Goal: Task Accomplishment & Management: Manage account settings

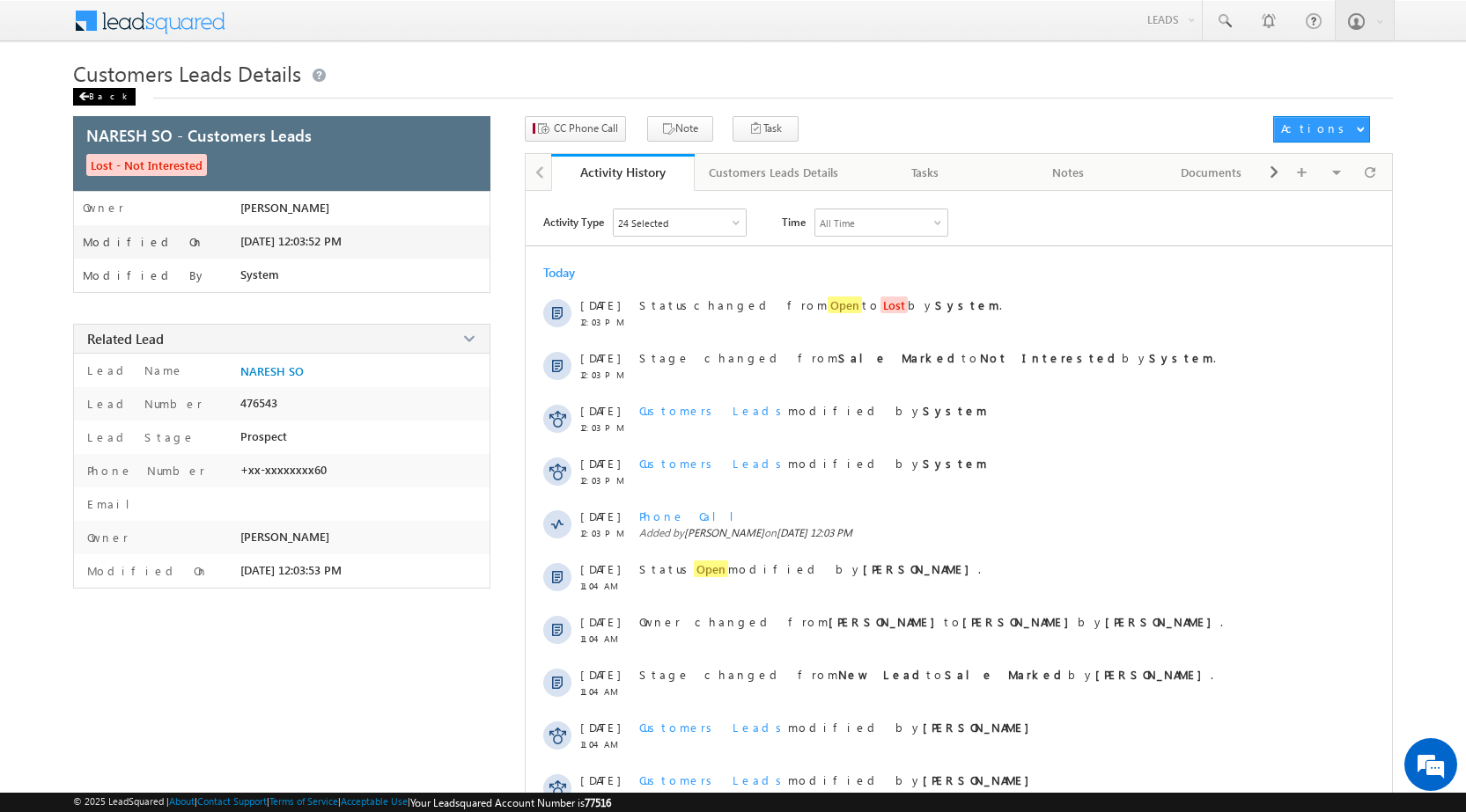
click at [94, 92] on div "Back" at bounding box center [105, 96] width 63 height 17
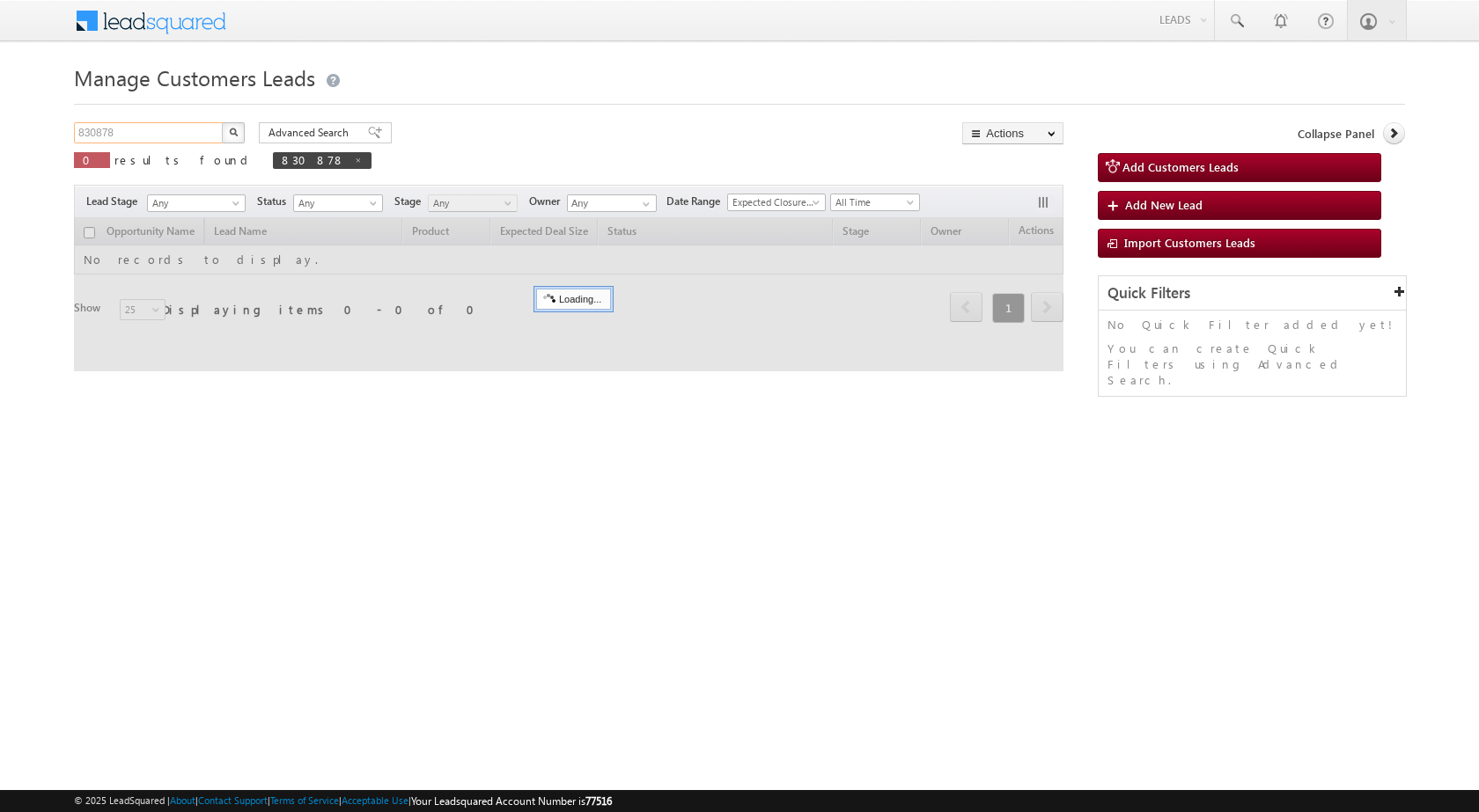
click at [144, 129] on input "830878" at bounding box center [150, 133] width 150 height 21
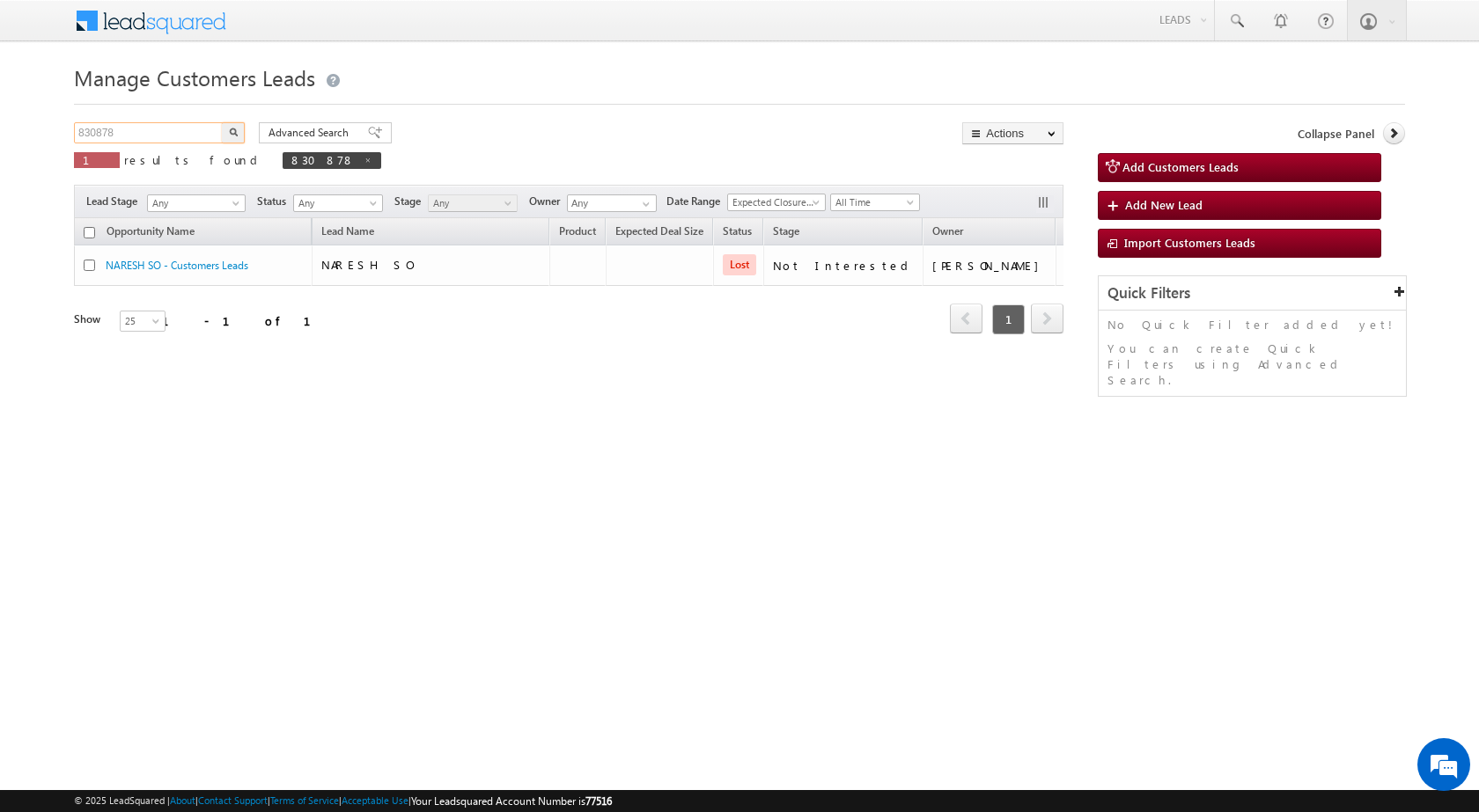
paste input "1101"
type input "811018"
click at [222, 123] on button "button" at bounding box center [233, 133] width 23 height 21
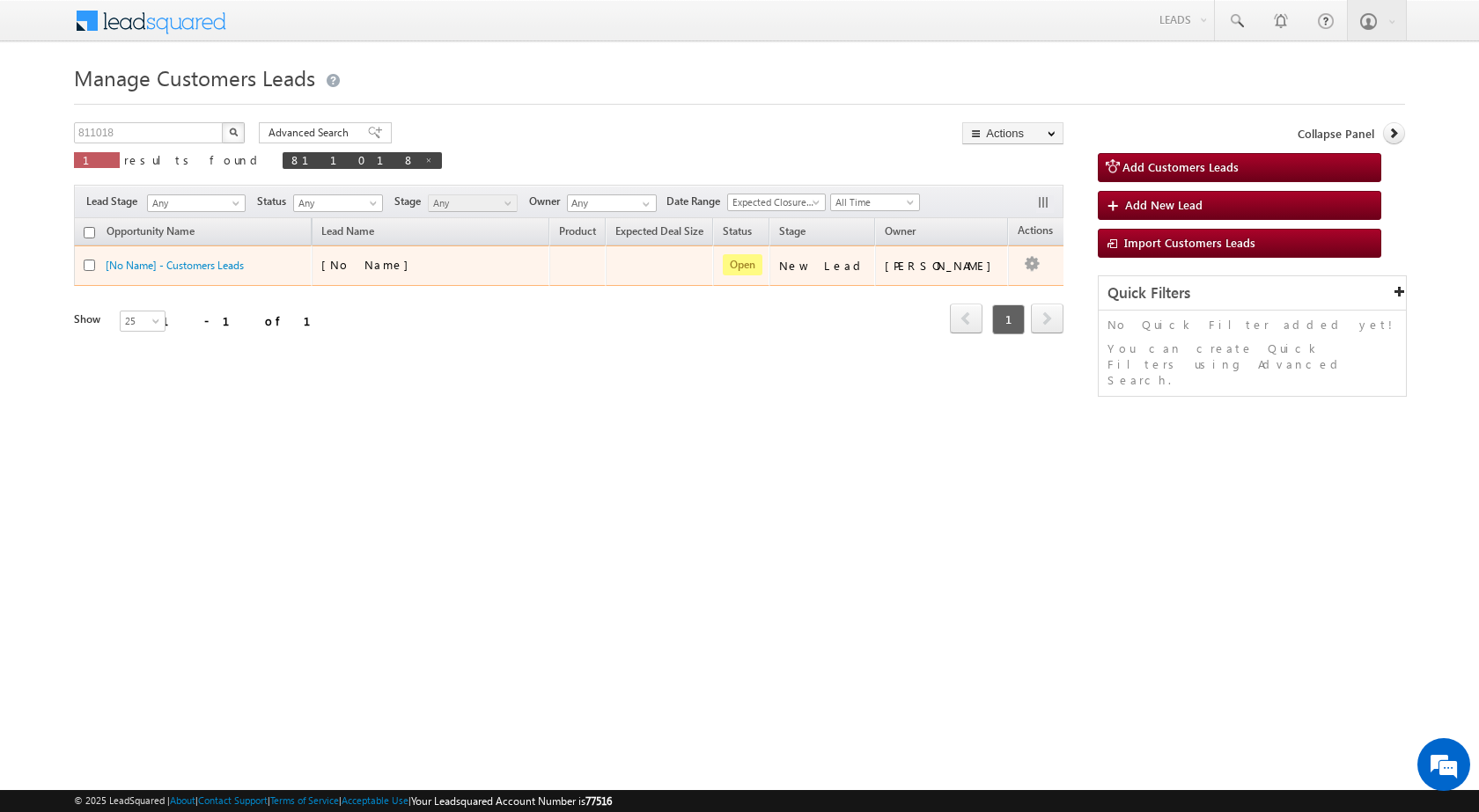
click at [415, 281] on div "[No Name]" at bounding box center [431, 269] width 220 height 25
drag, startPoint x: 423, startPoint y: 263, endPoint x: 558, endPoint y: 276, distance: 135.6
click at [424, 263] on div "[No Name]" at bounding box center [410, 265] width 176 height 16
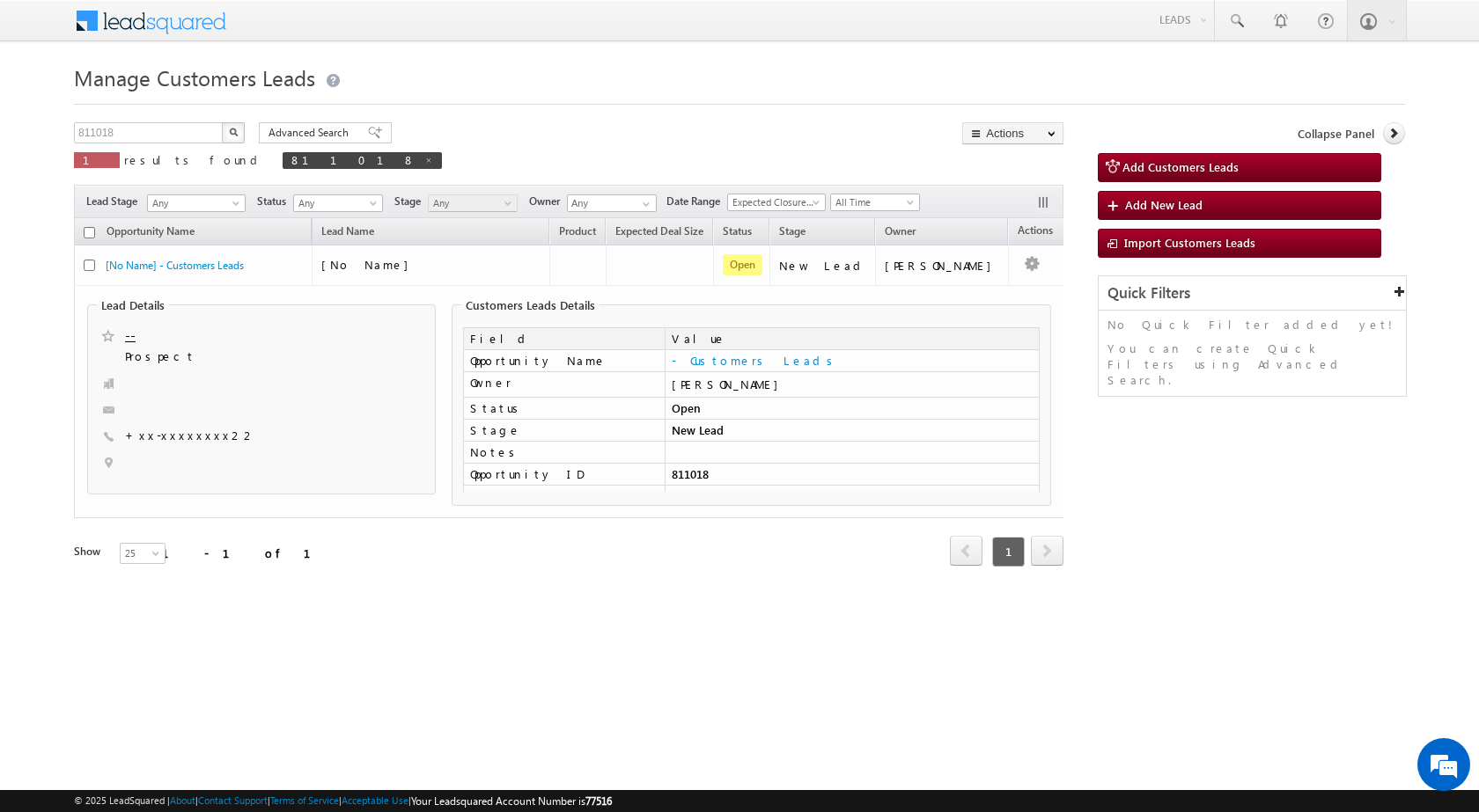
click at [1094, 57] on body "Menu [PERSON_NAME] sitar a8@ks erve." at bounding box center [739, 307] width 1479 height 615
click at [1255, 631] on html "Menu [PERSON_NAME] sitar a8@ks erve." at bounding box center [739, 329] width 1479 height 660
click at [830, 122] on div "Manage Customers Leads 811018 X 1 results found 811018 Advanced Search Advanced…" at bounding box center [740, 337] width 1331 height 556
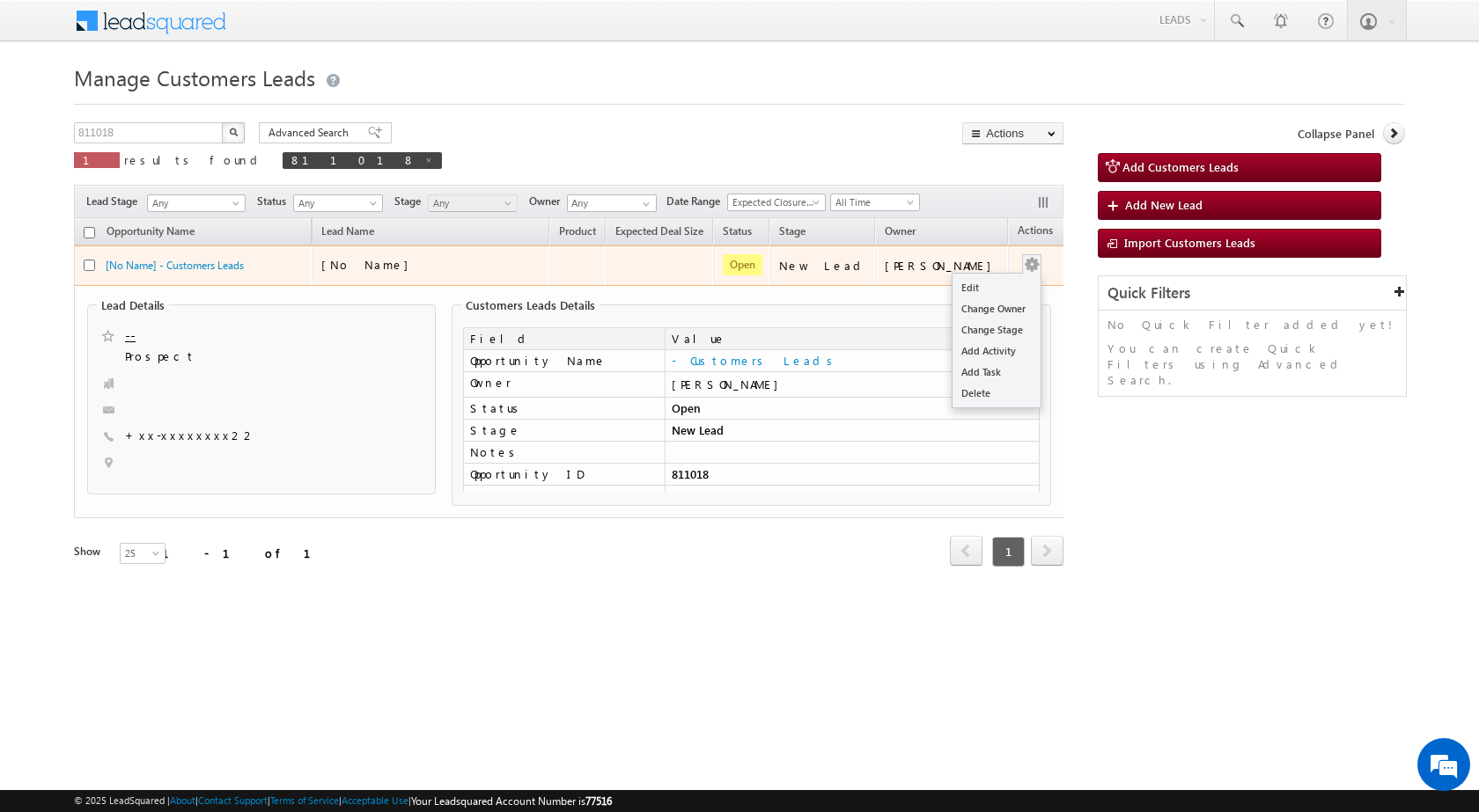
click at [1023, 267] on button "button" at bounding box center [1031, 265] width 17 height 17
click at [1001, 290] on link "Edit" at bounding box center [996, 287] width 88 height 21
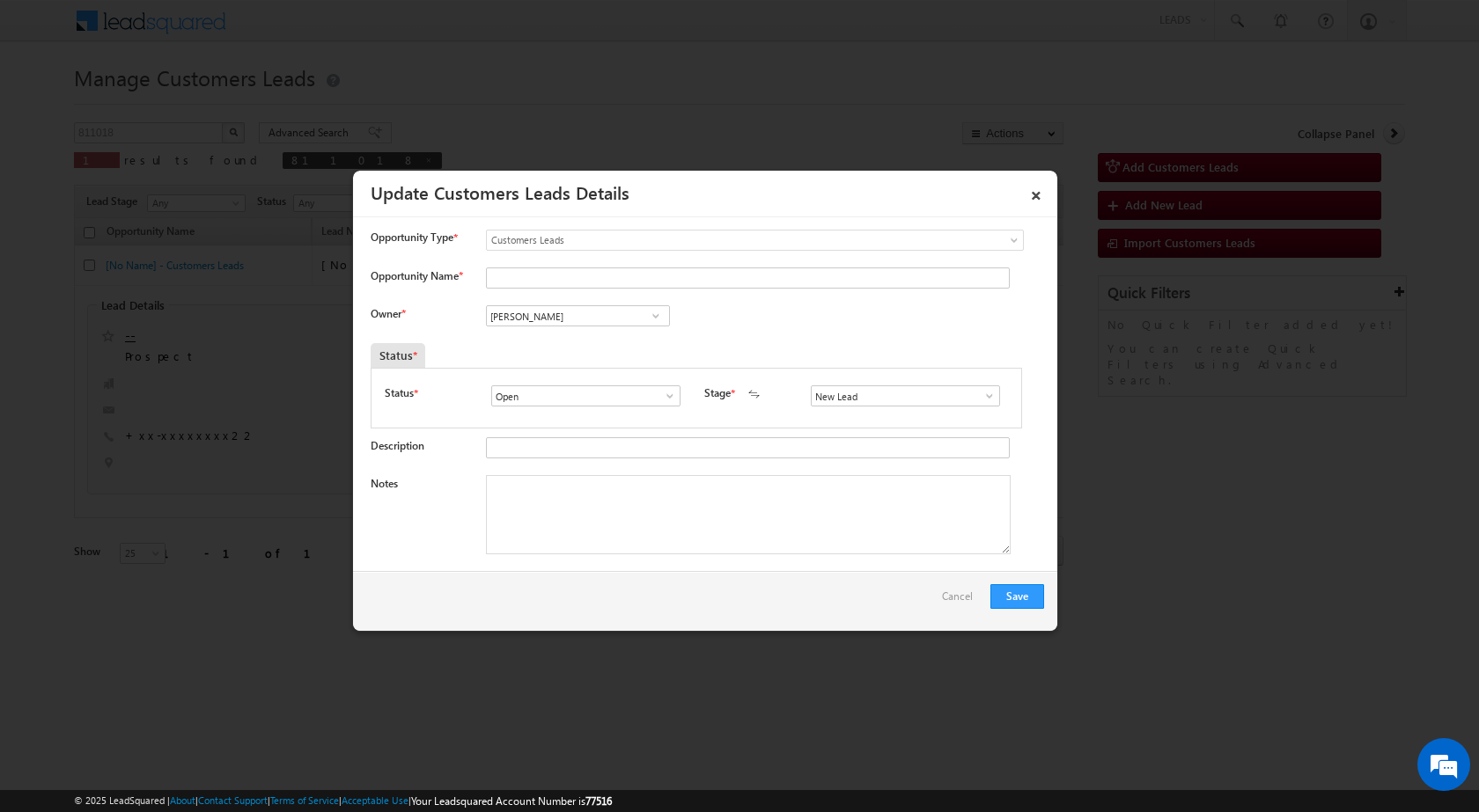
click at [983, 395] on span at bounding box center [989, 396] width 17 height 14
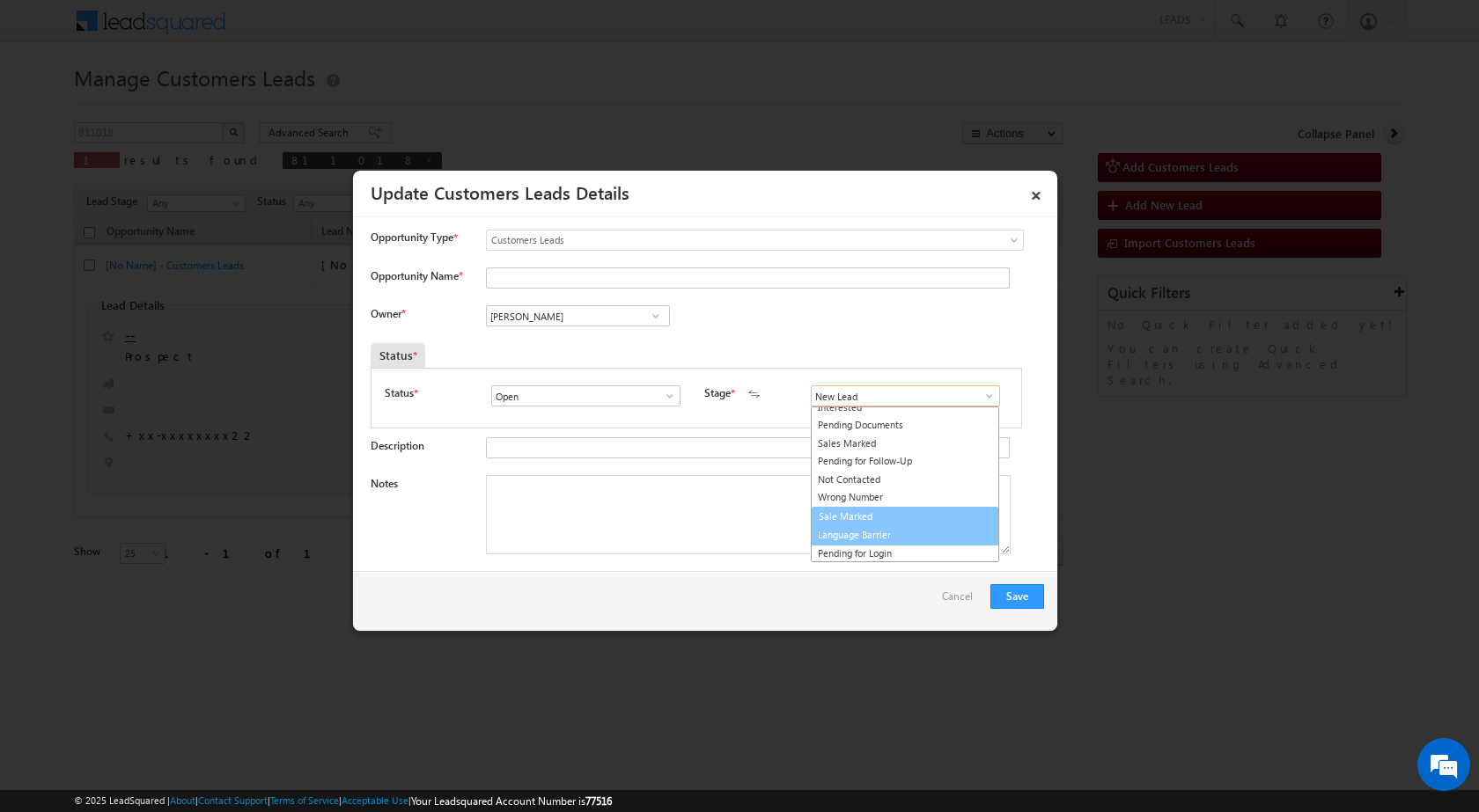
scroll to position [27, 0]
click at [857, 520] on link "Sale Marked" at bounding box center [906, 517] width 189 height 20
type input "Sale Marked"
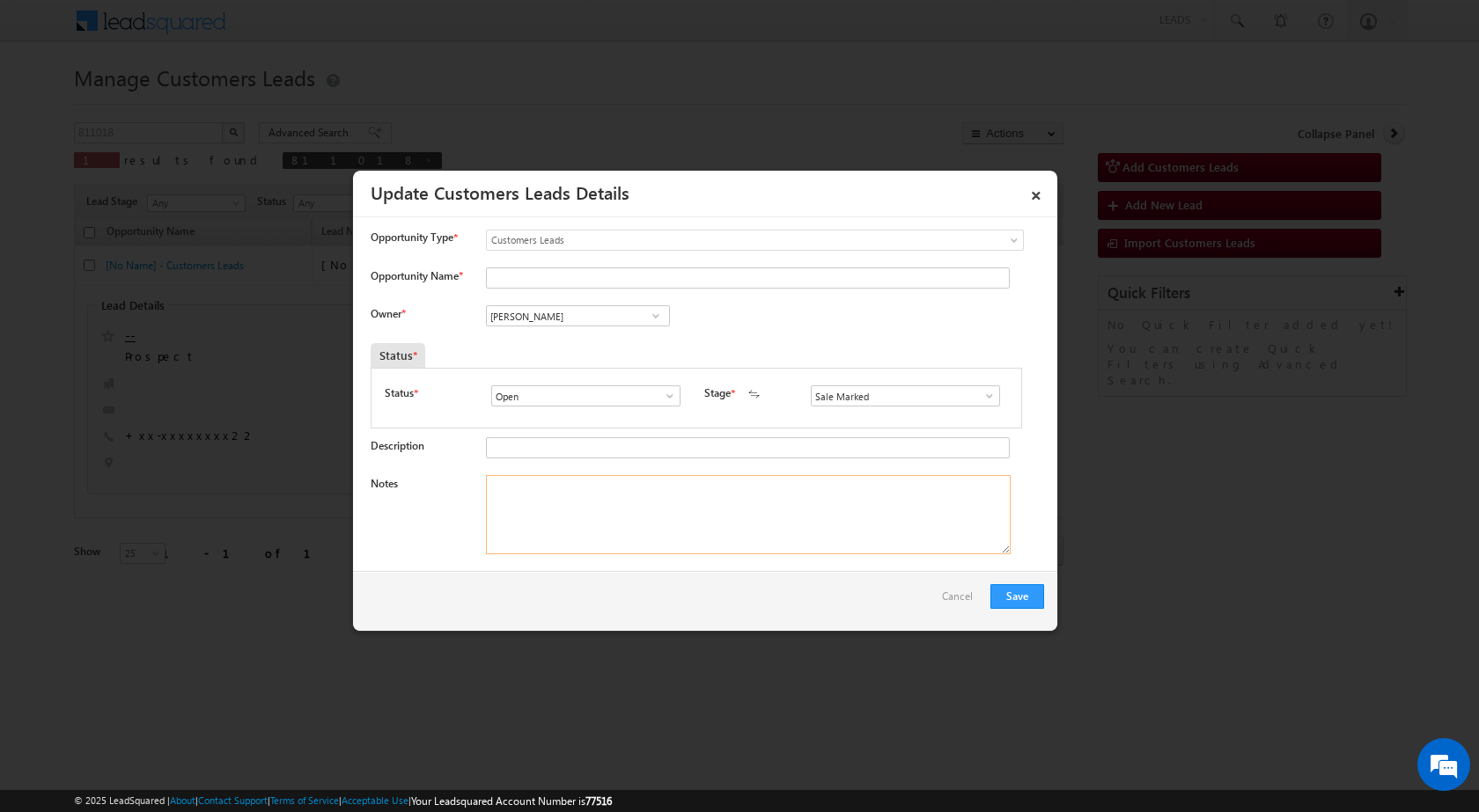
click at [694, 516] on textarea "Notes" at bounding box center [748, 514] width 525 height 79
paste textarea "811018 - VB_Interested - [PERSON_NAME] - 9811861422 - CONSTRUCTION - NOIDA 2032…"
type textarea "811018 - VB_Interested - [PERSON_NAME] - 9811861422 - CONSTRUCTION - NOIDA 2032…"
click at [760, 328] on div "Owner * Vikas Halwai Vikas Halwai Vikas Halwai" at bounding box center [707, 320] width 673 height 30
click at [657, 321] on span at bounding box center [656, 316] width 17 height 14
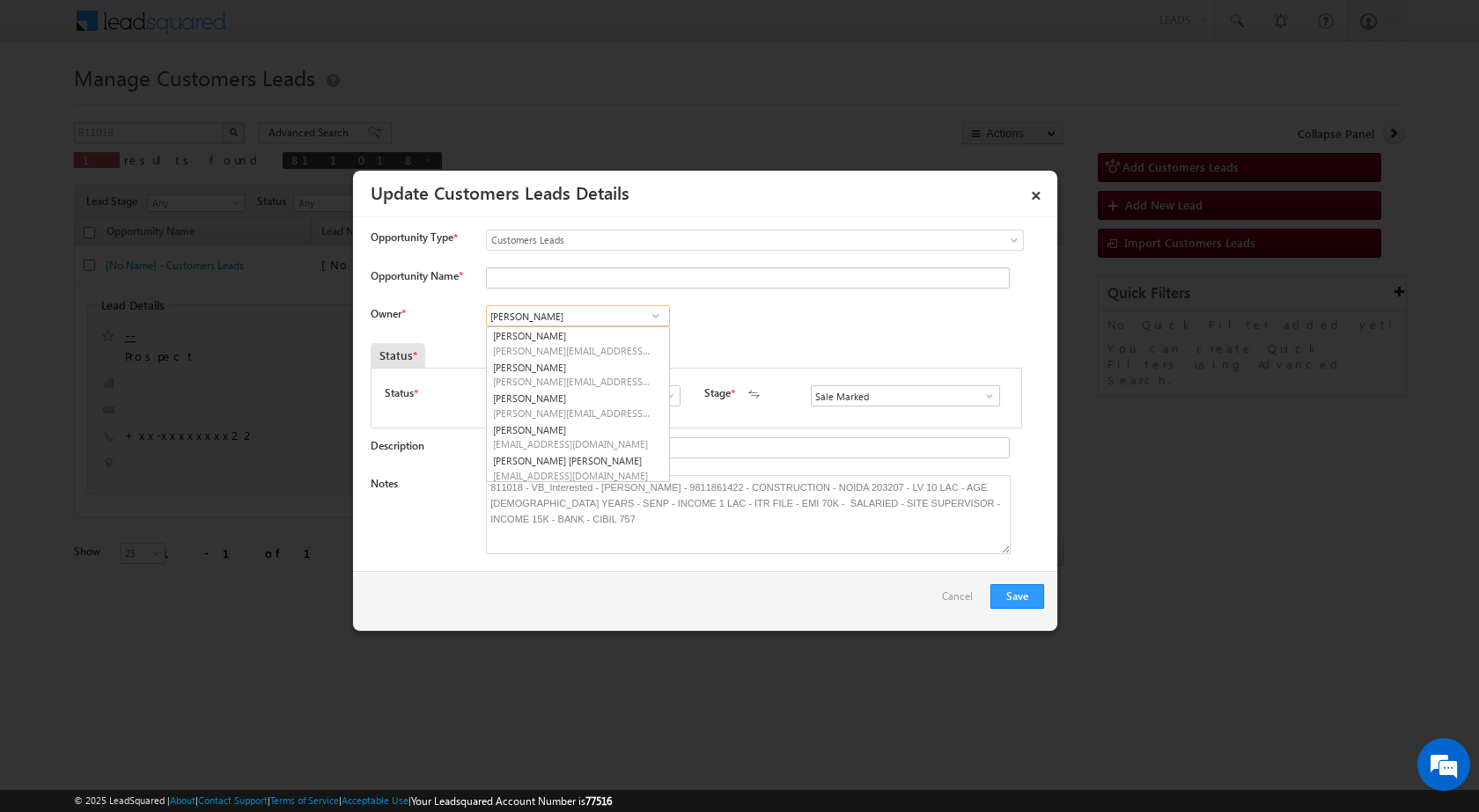
paste input "[EMAIL_ADDRESS][DOMAIN_NAME]"
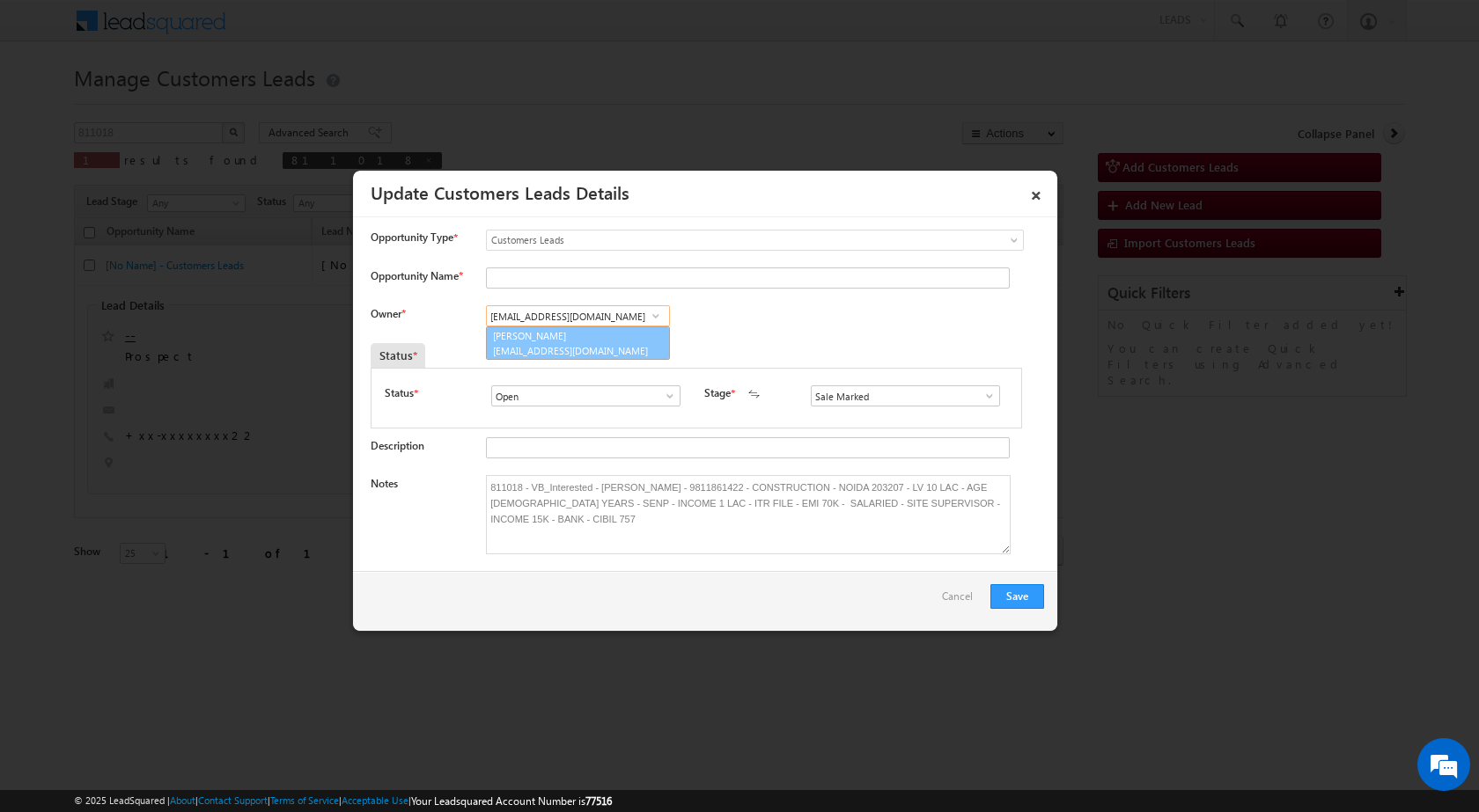
click at [548, 347] on span "[EMAIL_ADDRESS][DOMAIN_NAME]" at bounding box center [572, 351] width 158 height 13
type input "[PERSON_NAME]"
click at [822, 317] on div "Owner * [PERSON_NAME] [PERSON_NAME] [PERSON_NAME] [PERSON_NAME] [PERSON_NAME] […" at bounding box center [707, 320] width 673 height 30
click at [1017, 598] on button "Save" at bounding box center [1017, 597] width 53 height 25
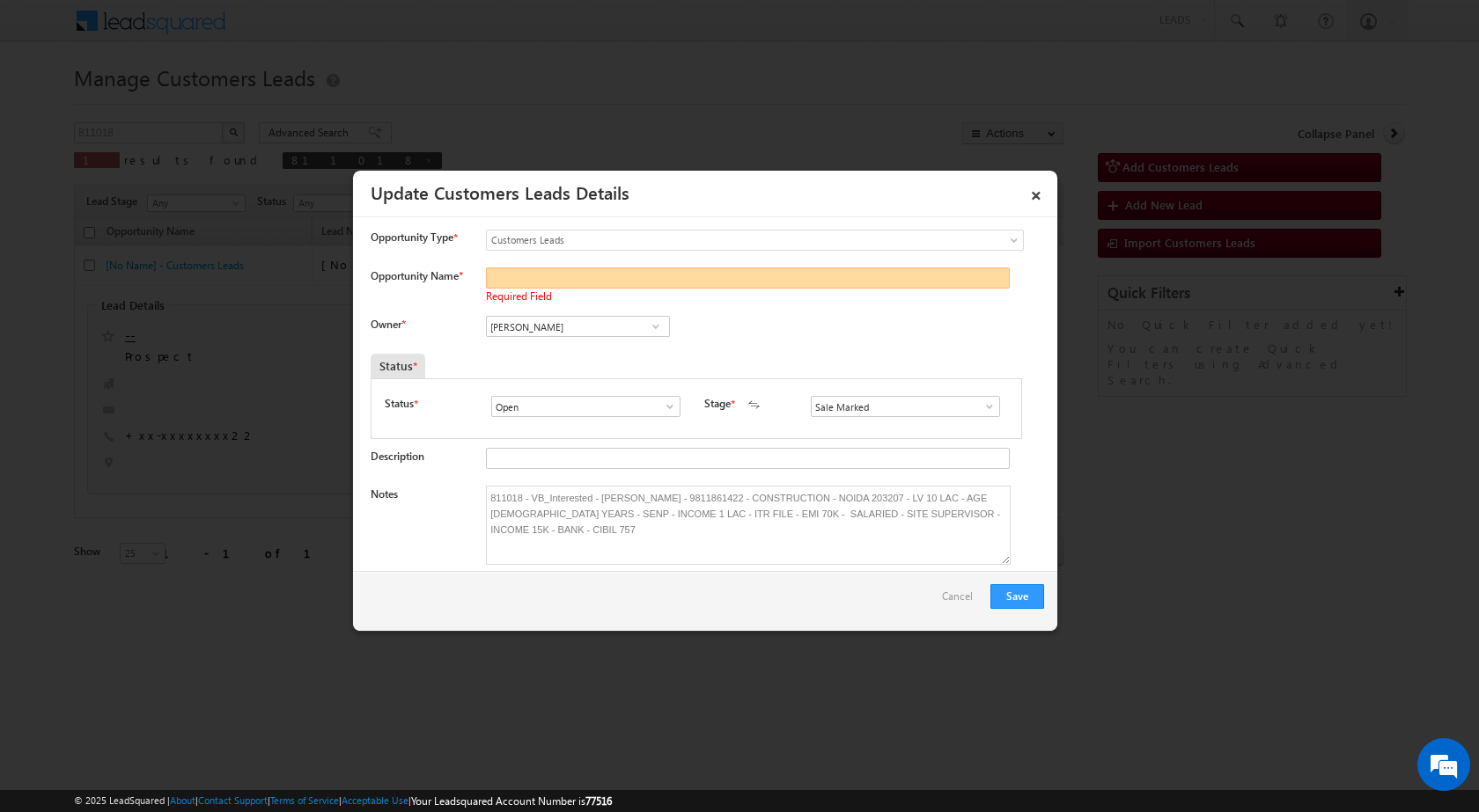
click at [627, 279] on input "Opportunity Name *" at bounding box center [748, 278] width 524 height 21
type input "[PERSON_NAME]"
click at [836, 333] on div "Owner * [PERSON_NAME] [PERSON_NAME] [PERSON_NAME] [PERSON_NAME] [PERSON_NAME] […" at bounding box center [707, 330] width 673 height 30
click at [1003, 592] on button "Save" at bounding box center [1017, 597] width 53 height 25
